Goal: Information Seeking & Learning: Learn about a topic

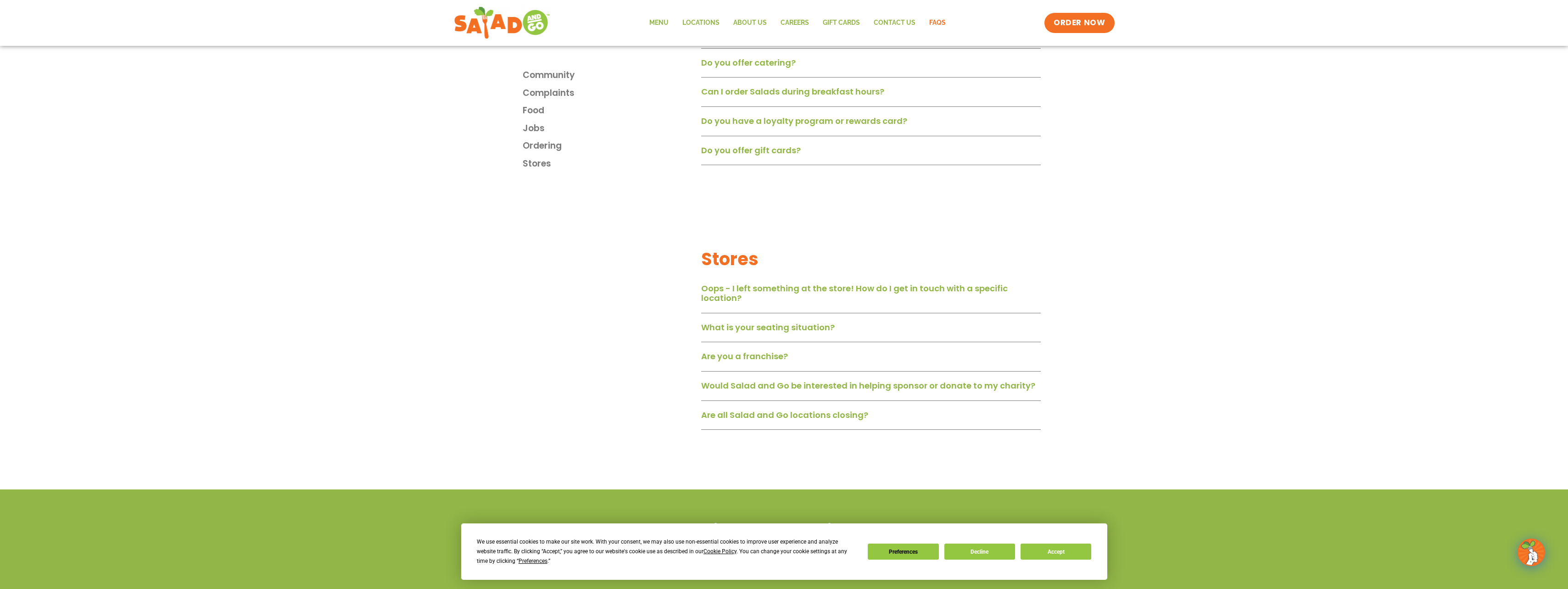
scroll to position [1388, 0]
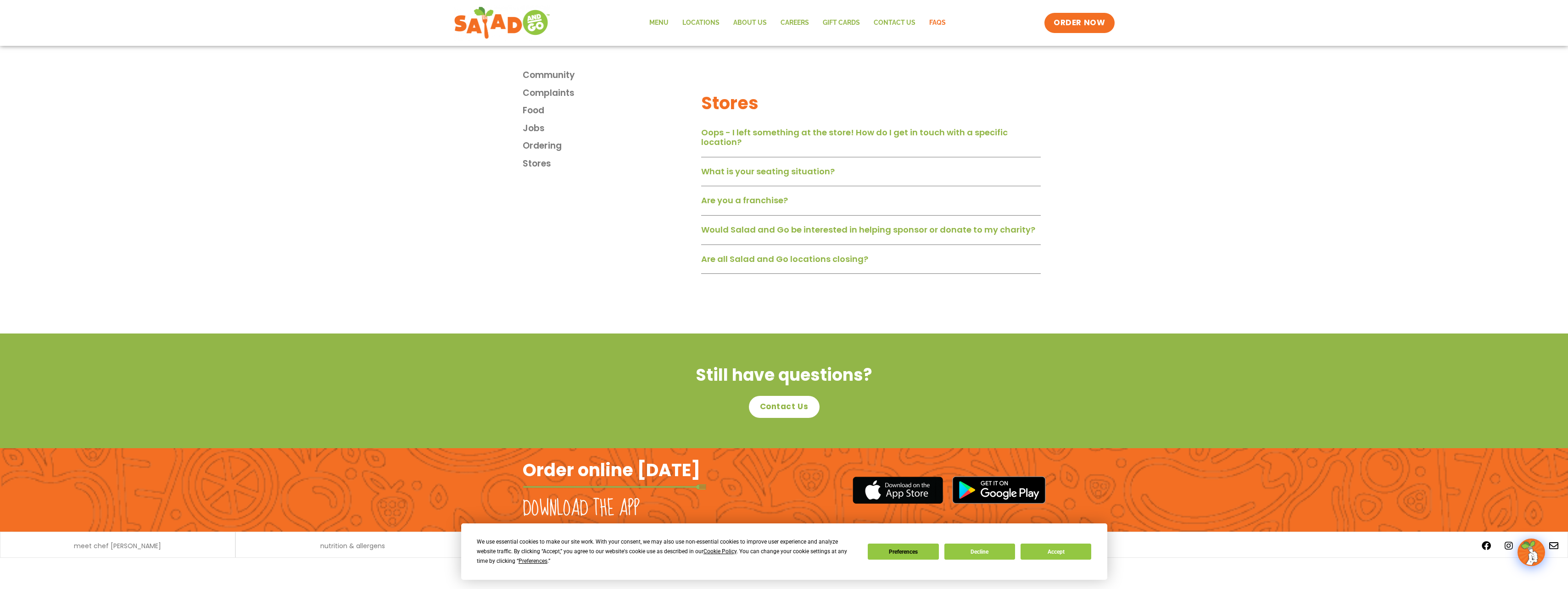
click at [797, 265] on div "Are all Salad and Go locations closing?" at bounding box center [871, 262] width 340 height 24
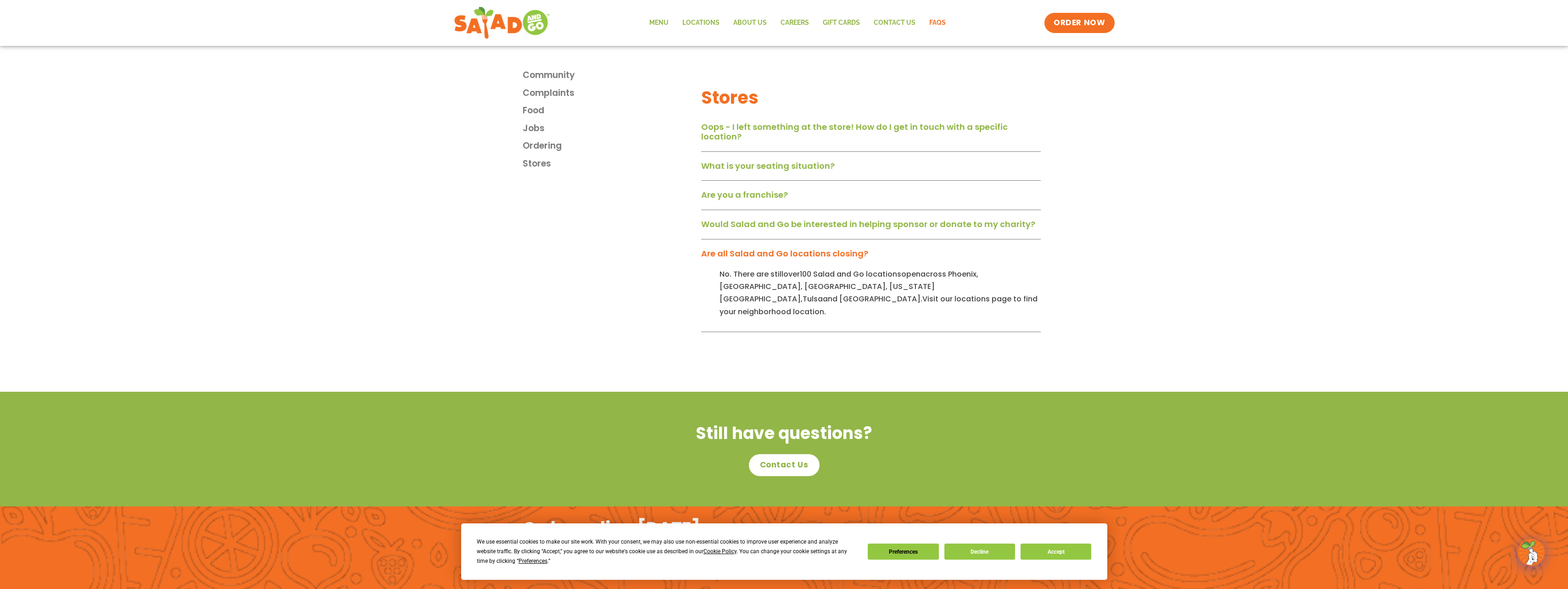
click at [745, 200] on link "Are you a franchise?" at bounding box center [744, 195] width 87 height 12
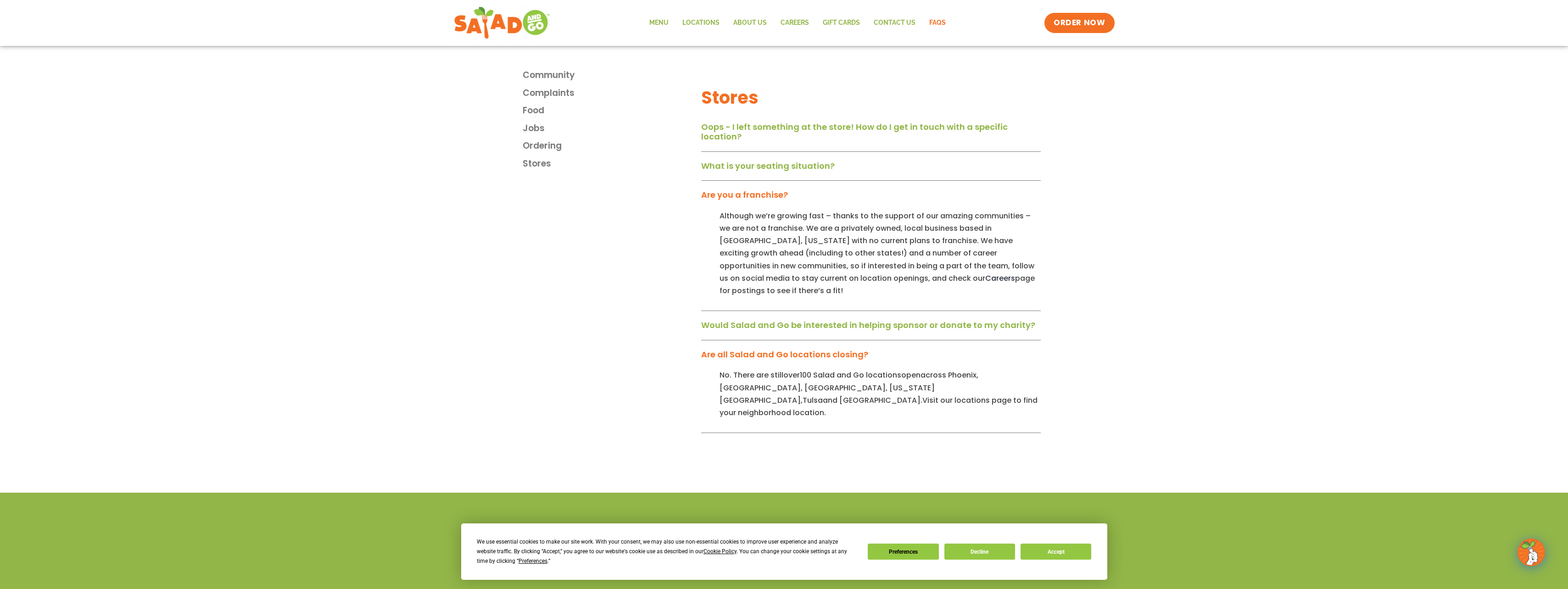
click at [758, 168] on link "What is your seating situation?" at bounding box center [768, 166] width 134 height 12
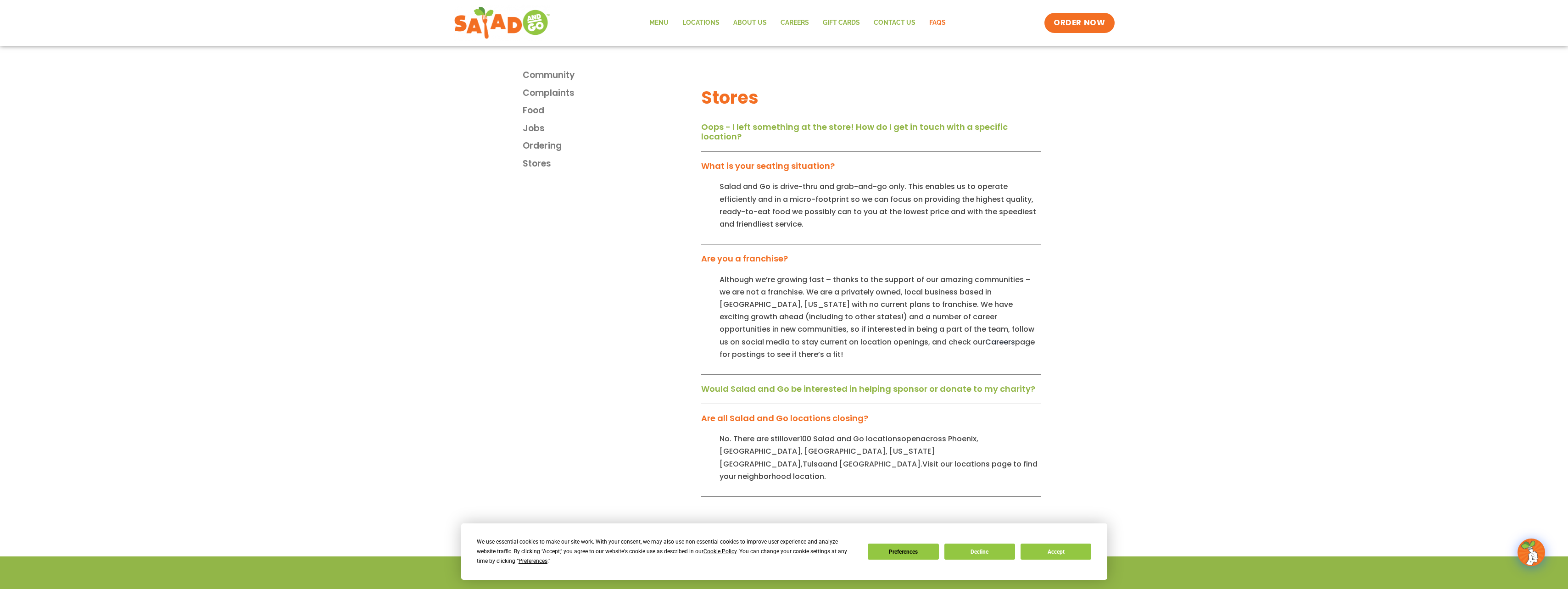
click at [787, 141] on div "Oops - I left something at the store! How do I get in touch with a specific loc…" at bounding box center [871, 135] width 340 height 33
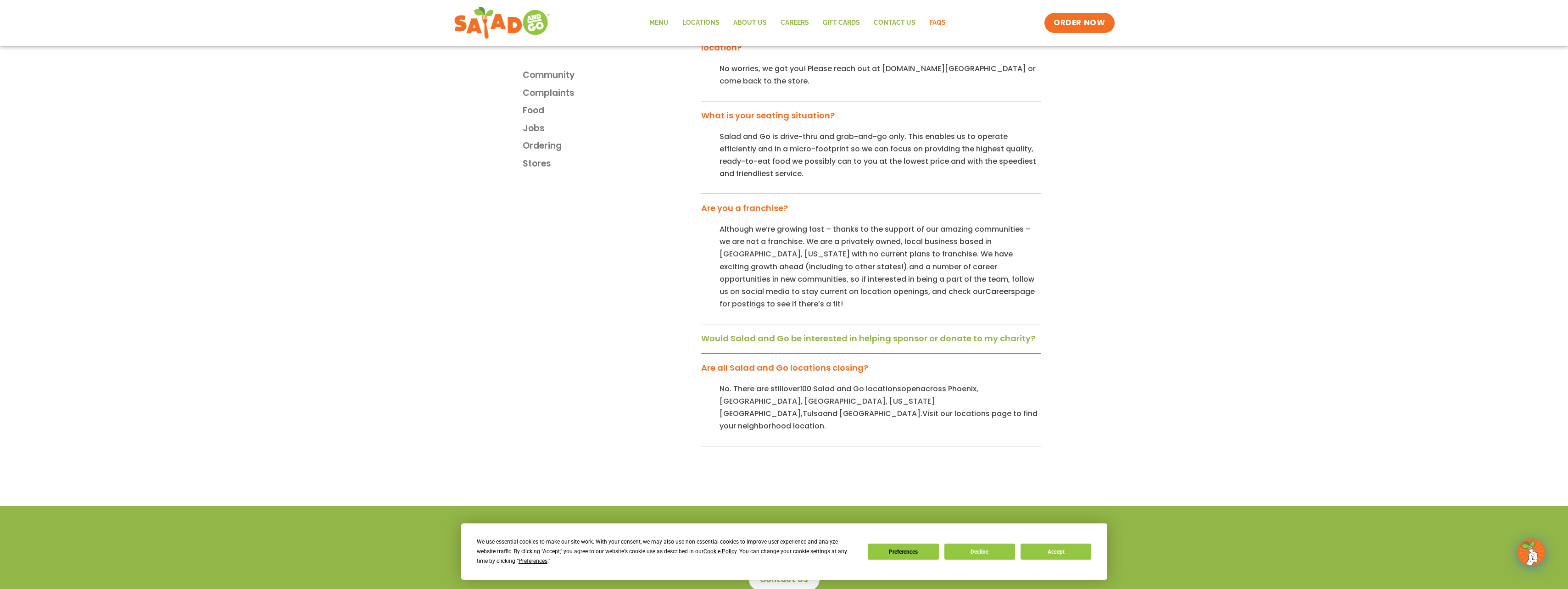
scroll to position [1630, 0]
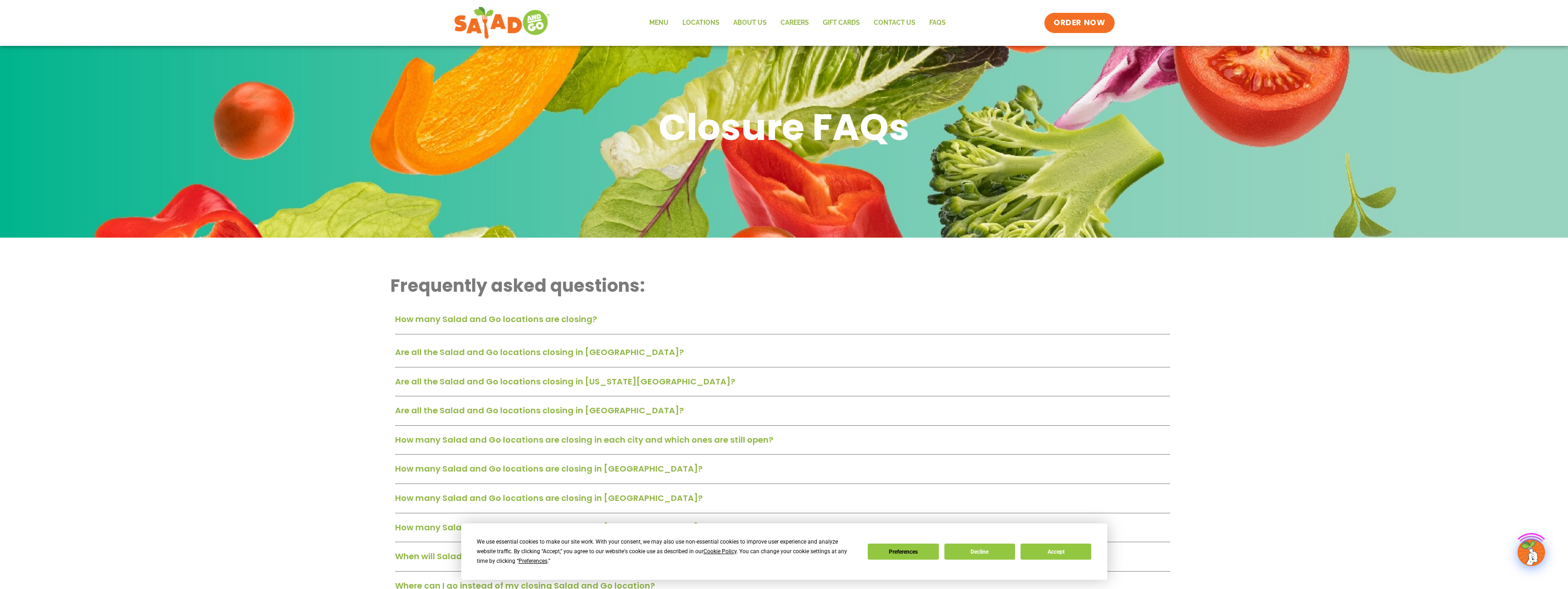
scroll to position [46, 0]
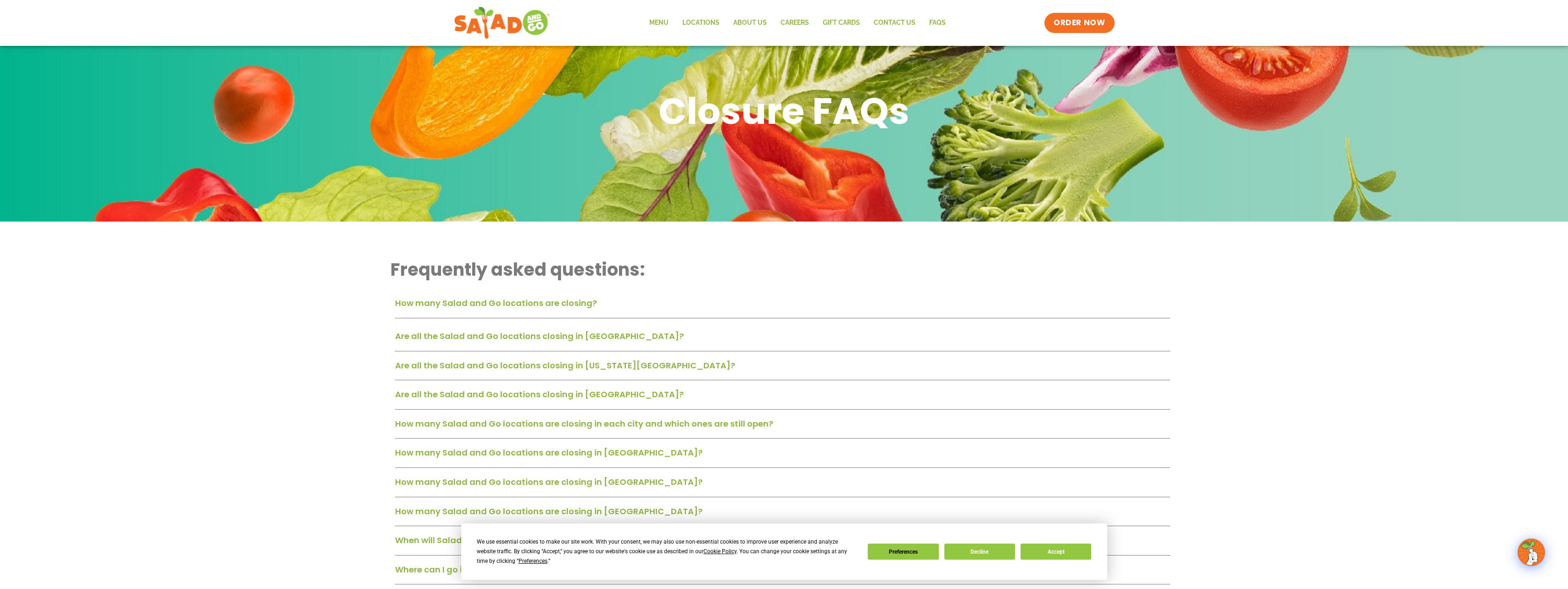
click at [444, 304] on link "How many Salad and Go locations are closing?" at bounding box center [496, 303] width 202 height 12
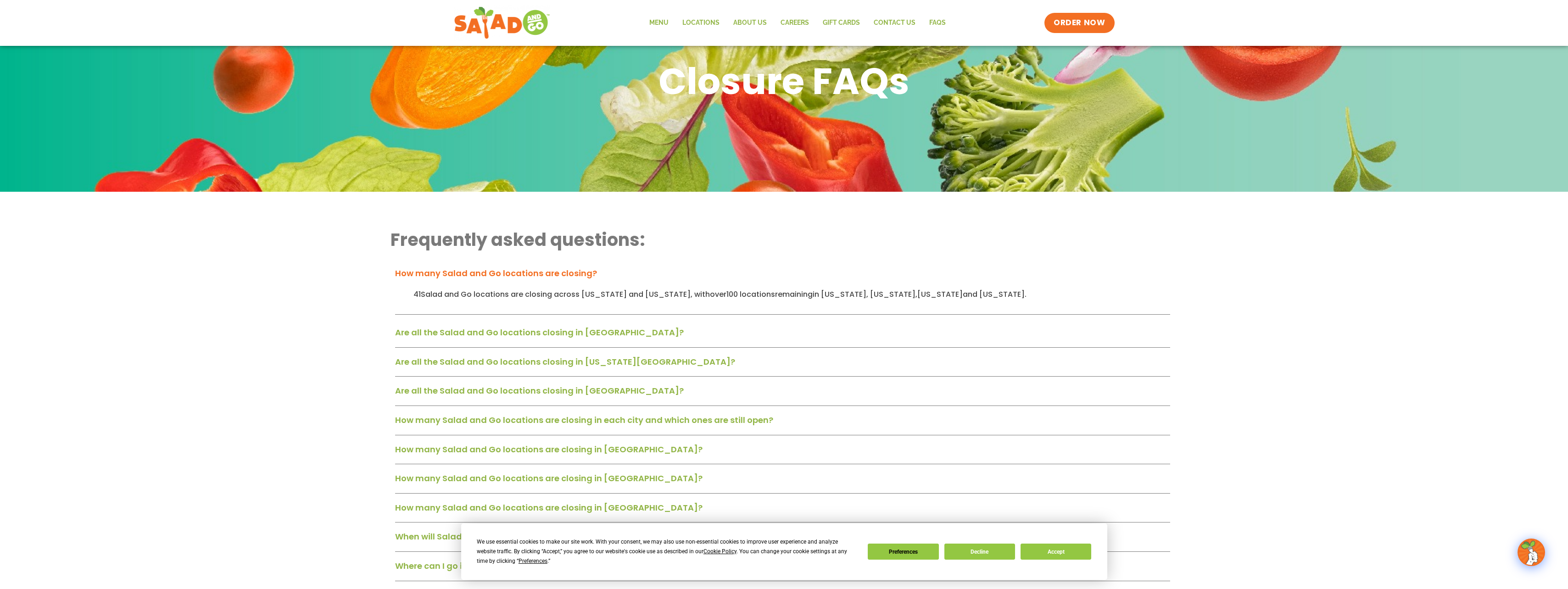
scroll to position [91, 0]
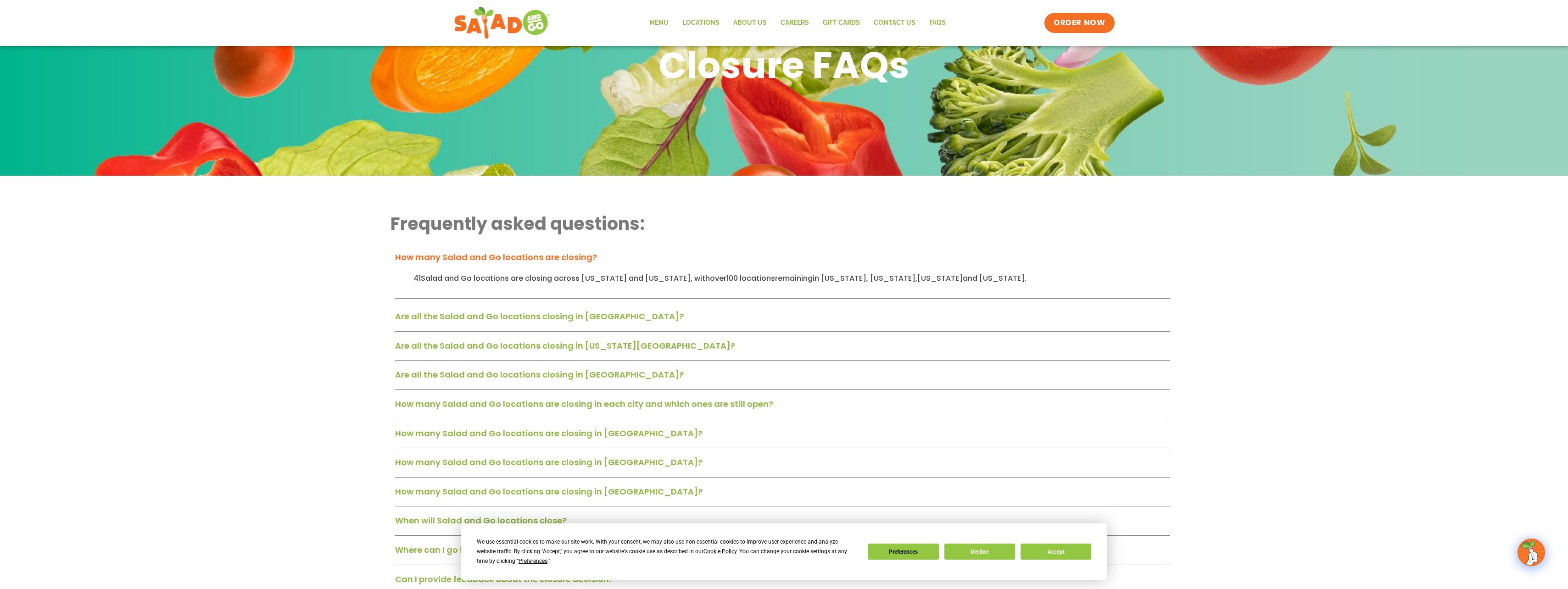
click at [454, 321] on link "Are all the Salad and Go locations closing in Dallas-Fort Worth?" at bounding box center [540, 316] width 289 height 12
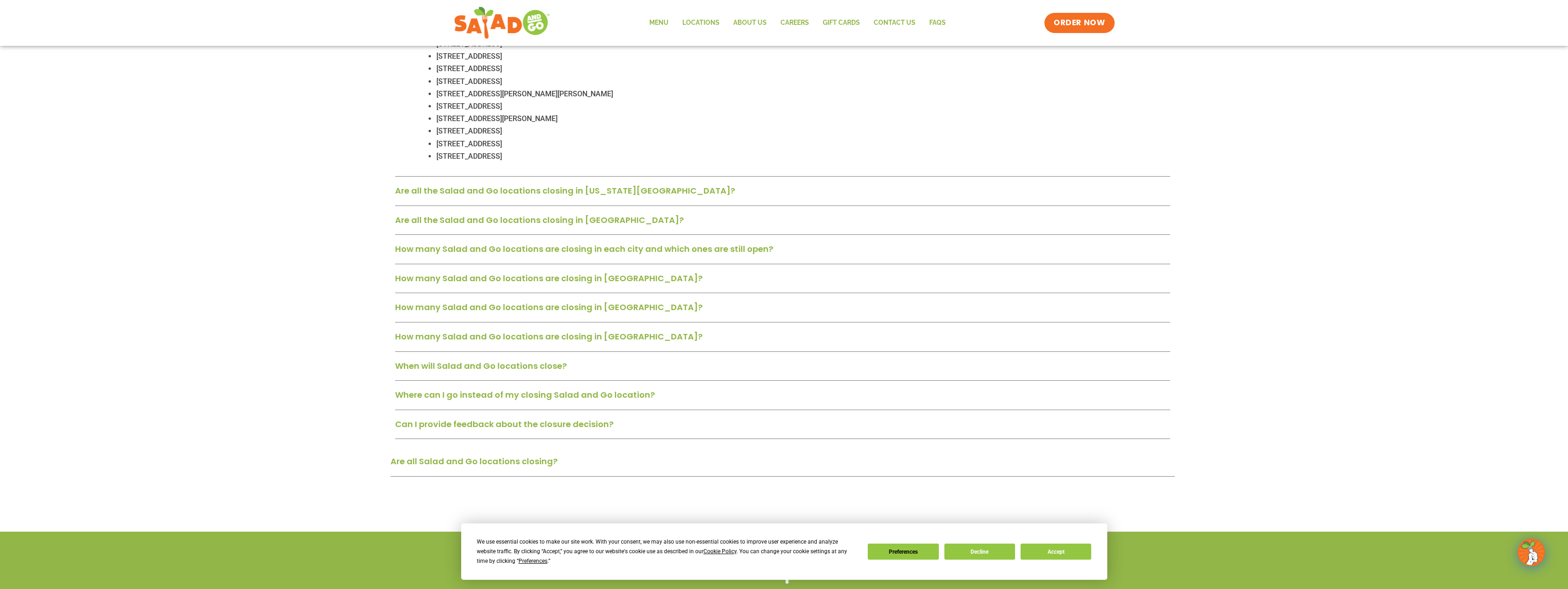
scroll to position [918, 0]
